Goal: Information Seeking & Learning: Check status

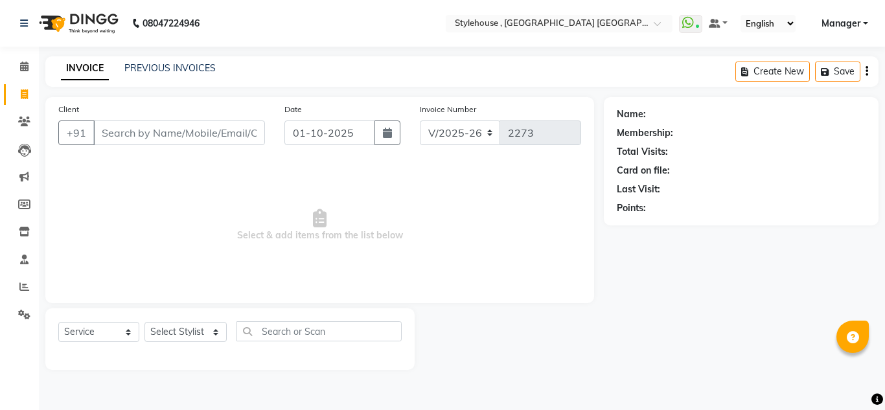
select select "7793"
select select "service"
drag, startPoint x: 0, startPoint y: 0, endPoint x: 176, endPoint y: 69, distance: 189.3
click at [176, 69] on link "PREVIOUS INVOICES" at bounding box center [169, 68] width 91 height 12
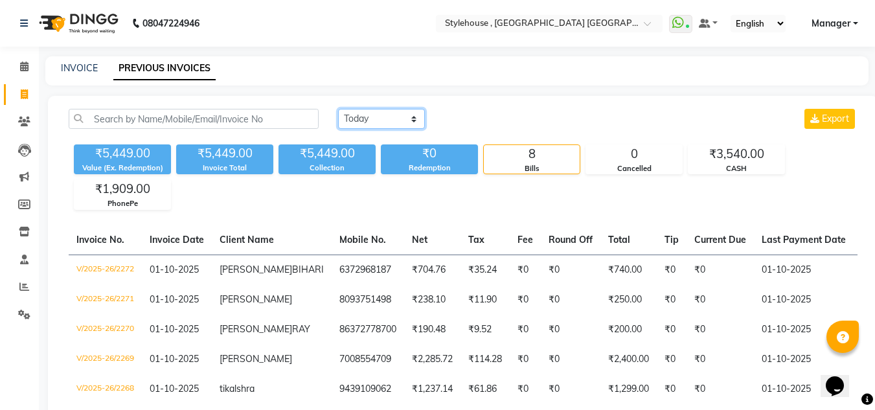
click at [413, 118] on select "[DATE] [DATE] Custom Range" at bounding box center [381, 119] width 87 height 20
select select "range"
click at [338, 109] on select "[DATE] [DATE] Custom Range" at bounding box center [381, 119] width 87 height 20
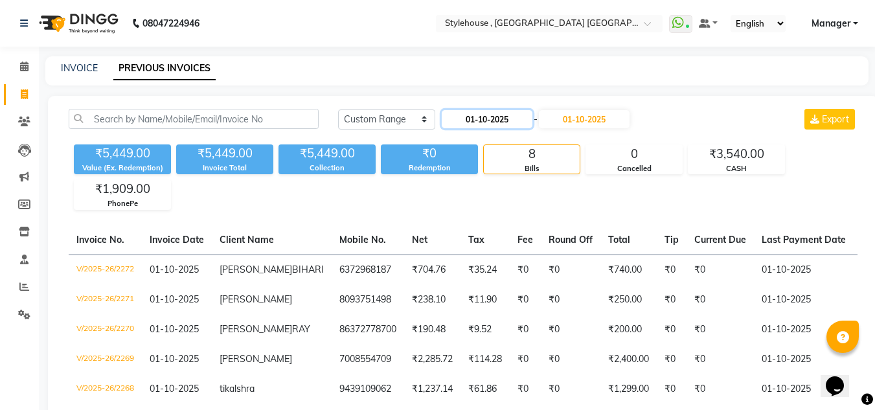
click at [491, 121] on input "01-10-2025" at bounding box center [487, 119] width 91 height 18
select select "10"
select select "2025"
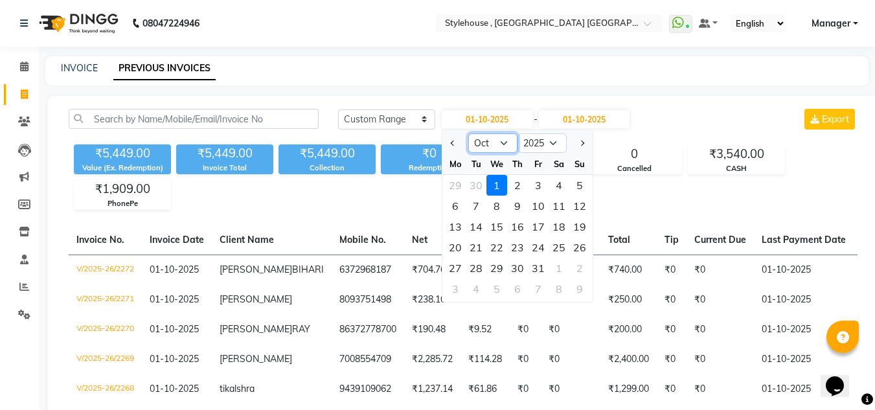
click at [505, 141] on select "Jan Feb Mar Apr May Jun [DATE] Aug Sep Oct Nov Dec" at bounding box center [492, 142] width 49 height 19
select select "9"
click at [468, 133] on select "Jan Feb Mar Apr May Jun [DATE] Aug Sep Oct Nov Dec" at bounding box center [492, 142] width 49 height 19
click at [461, 183] on div "1" at bounding box center [455, 185] width 21 height 21
type input "01-09-2025"
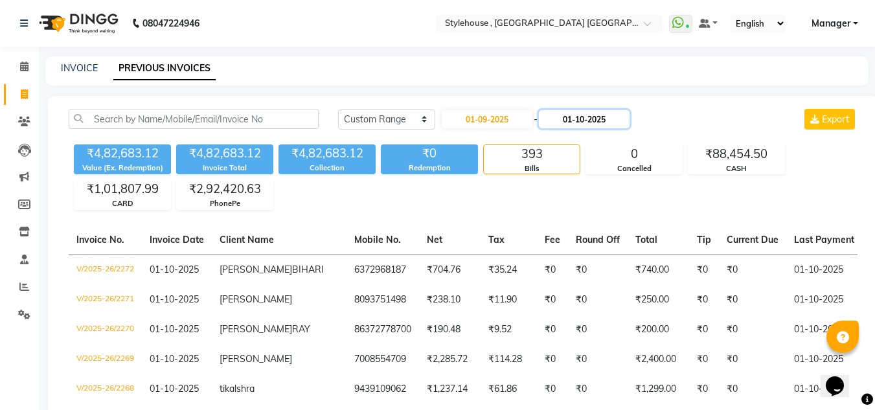
click at [609, 120] on input "01-10-2025" at bounding box center [584, 119] width 91 height 18
select select "10"
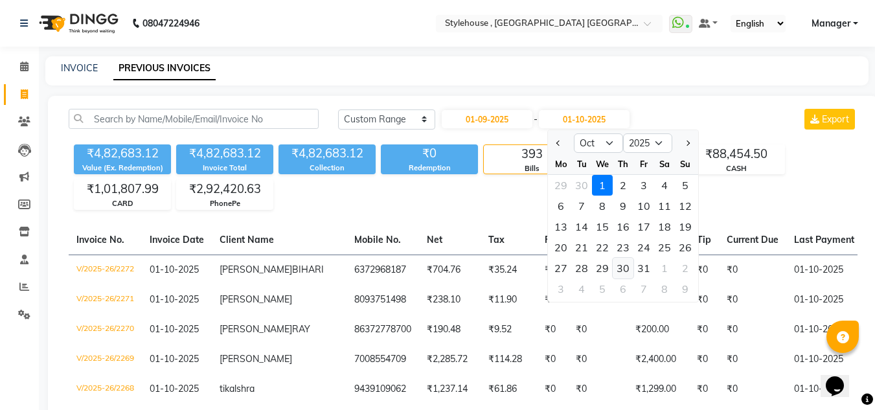
click at [623, 264] on div "30" at bounding box center [623, 268] width 21 height 21
type input "[DATE]"
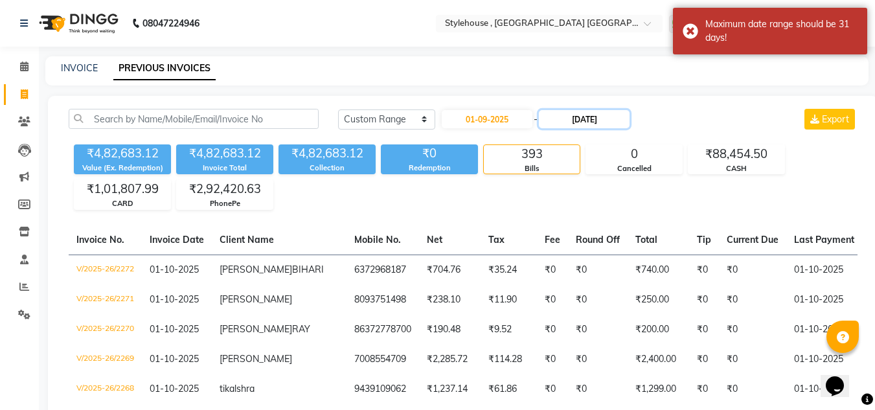
click at [596, 119] on input "[DATE]" at bounding box center [584, 119] width 91 height 18
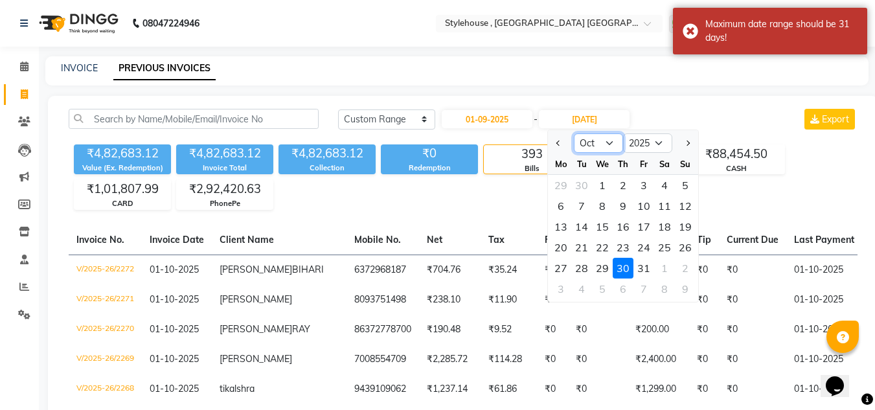
click at [610, 143] on select "Sep Oct Nov Dec" at bounding box center [598, 142] width 49 height 19
select select "9"
click at [574, 133] on select "Sep Oct Nov Dec" at bounding box center [598, 142] width 49 height 19
click at [597, 119] on input "[DATE]" at bounding box center [584, 119] width 91 height 18
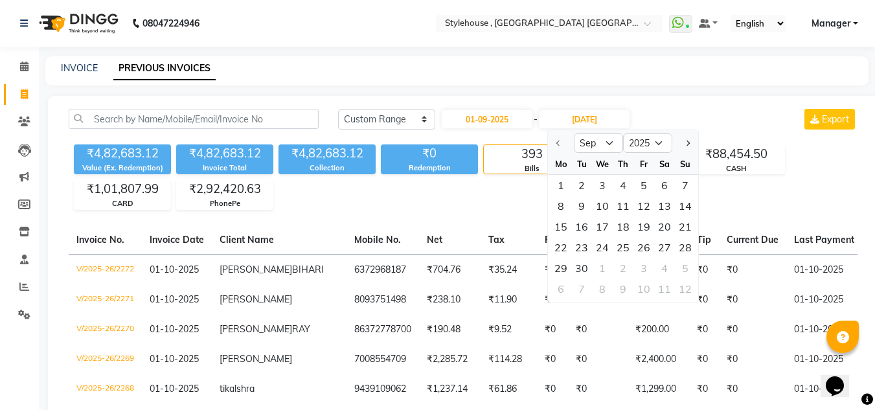
type input "30-09-2025"
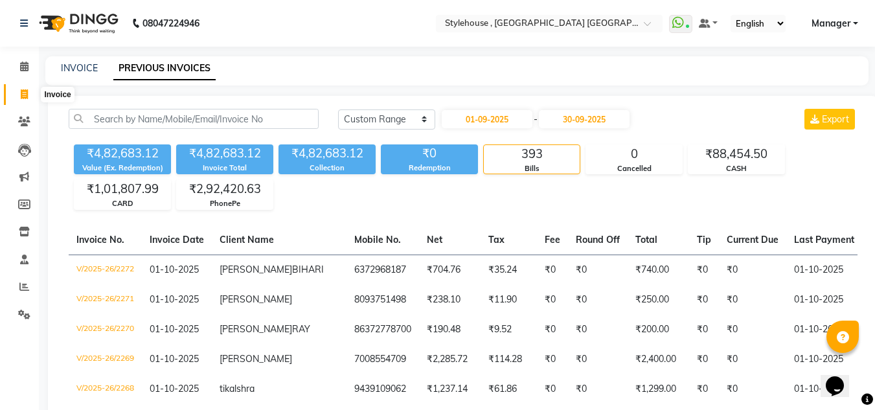
click at [25, 93] on icon at bounding box center [24, 94] width 7 height 10
select select "service"
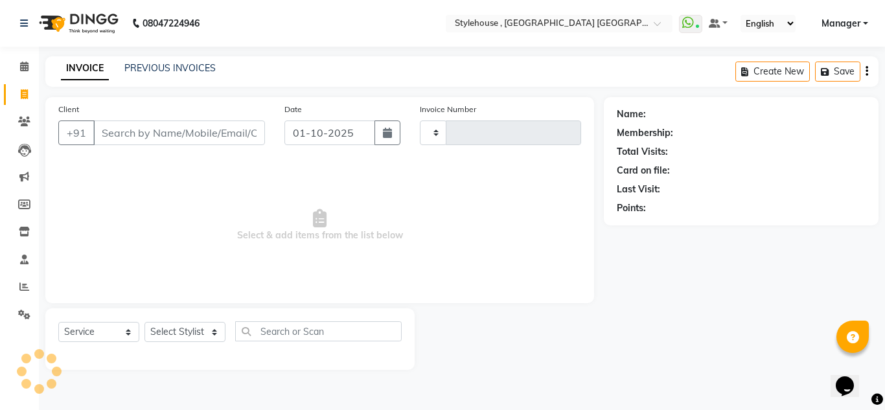
type input "2273"
select select "7793"
click at [181, 67] on link "PREVIOUS INVOICES" at bounding box center [169, 68] width 91 height 12
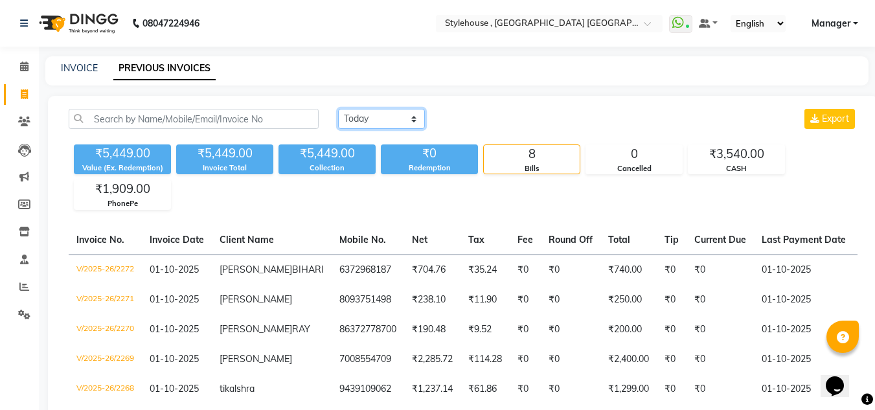
click at [414, 119] on select "[DATE] [DATE] Custom Range" at bounding box center [381, 119] width 87 height 20
select select "range"
click at [338, 109] on select "[DATE] [DATE] Custom Range" at bounding box center [381, 119] width 87 height 20
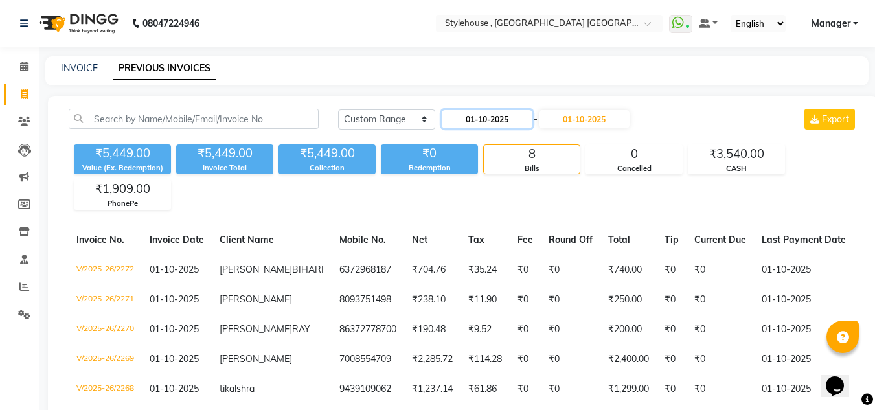
click at [490, 121] on input "01-10-2025" at bounding box center [487, 119] width 91 height 18
select select "10"
select select "2025"
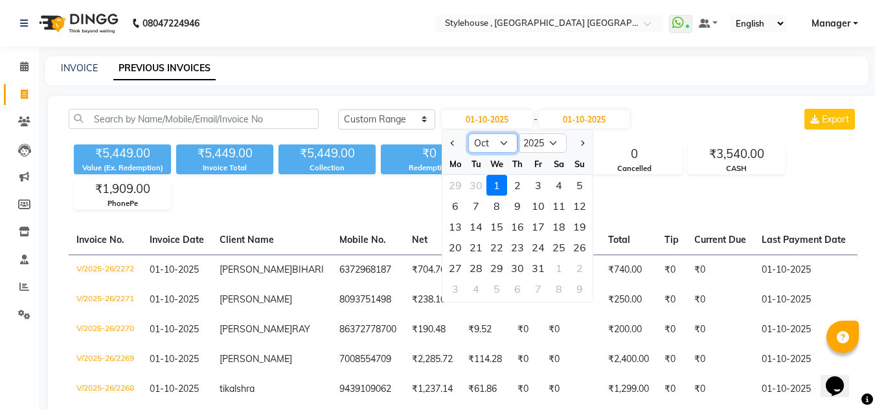
click at [503, 143] on select "Jan Feb Mar Apr May Jun [DATE] Aug Sep Oct Nov Dec" at bounding box center [492, 142] width 49 height 19
select select "9"
click at [468, 133] on select "Jan Feb Mar Apr May Jun [DATE] Aug Sep Oct Nov Dec" at bounding box center [492, 142] width 49 height 19
click at [478, 269] on div "30" at bounding box center [476, 268] width 21 height 21
type input "30-09-2025"
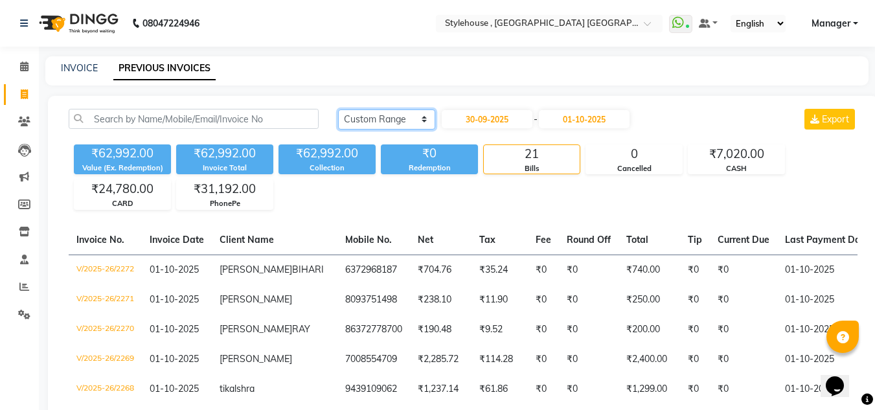
click at [423, 118] on select "[DATE] [DATE] Custom Range" at bounding box center [386, 119] width 97 height 20
select select "[DATE]"
click at [338, 109] on select "[DATE] [DATE] Custom Range" at bounding box center [386, 119] width 97 height 20
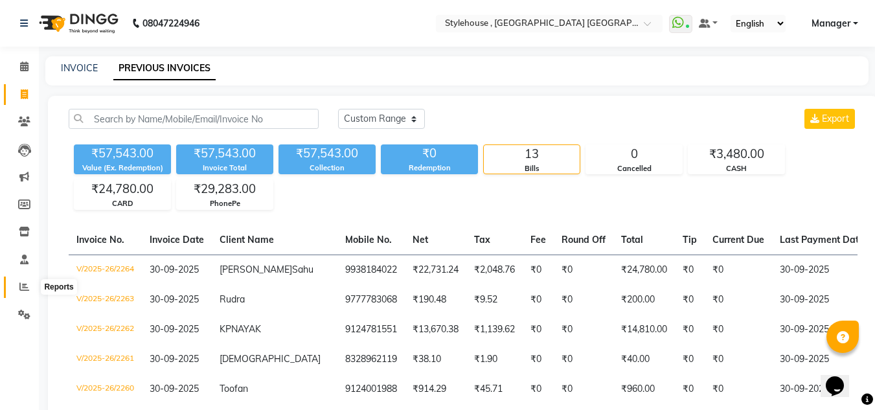
click at [25, 286] on icon at bounding box center [24, 287] width 10 height 10
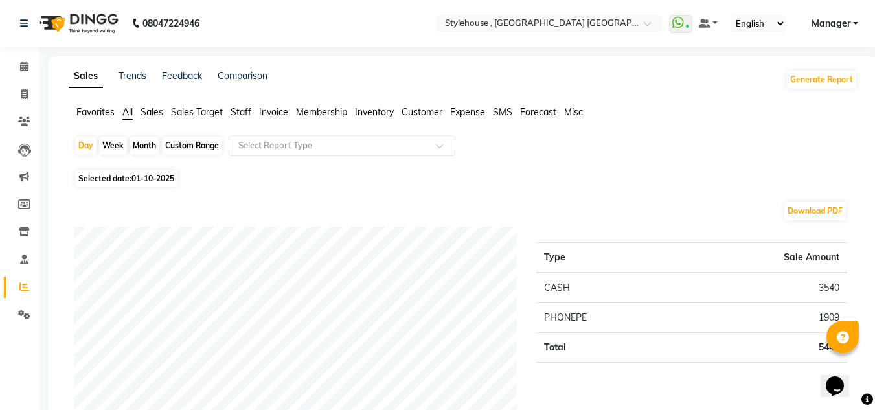
click at [130, 116] on span "All" at bounding box center [127, 112] width 10 height 12
click at [26, 95] on icon at bounding box center [24, 94] width 7 height 10
select select "service"
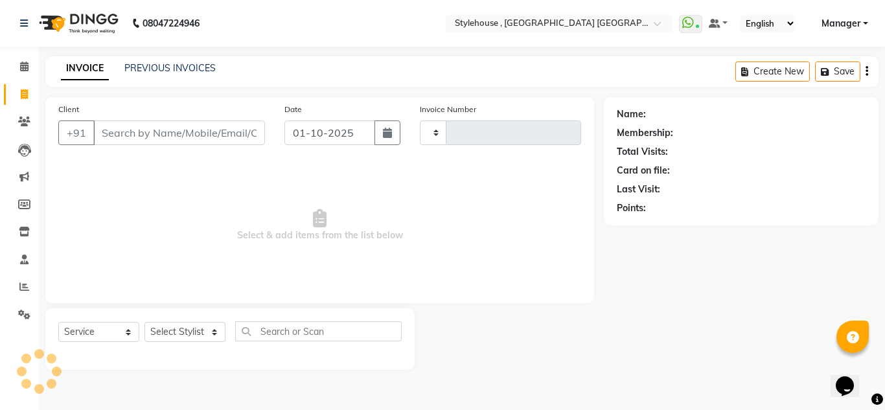
type input "2273"
select select "7793"
click at [177, 69] on link "PREVIOUS INVOICES" at bounding box center [169, 68] width 91 height 12
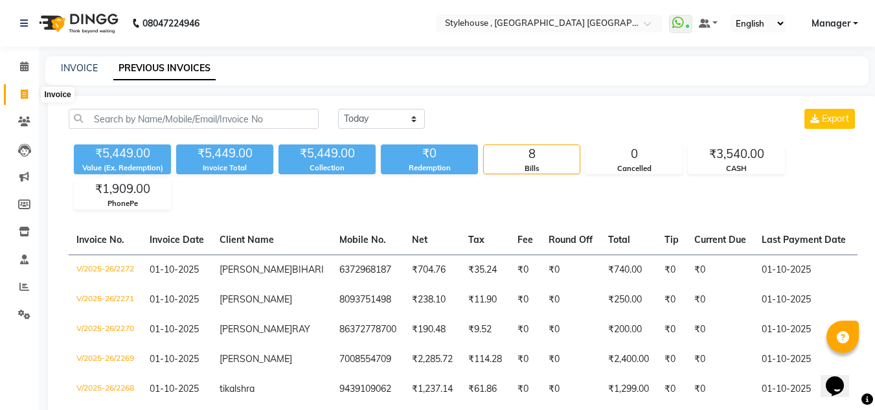
click at [21, 91] on icon at bounding box center [24, 94] width 7 height 10
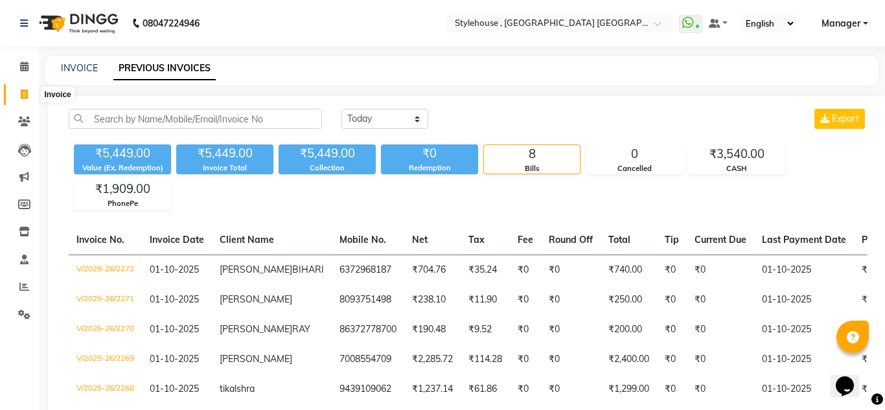
select select "7793"
select select "service"
